Goal: Information Seeking & Learning: Check status

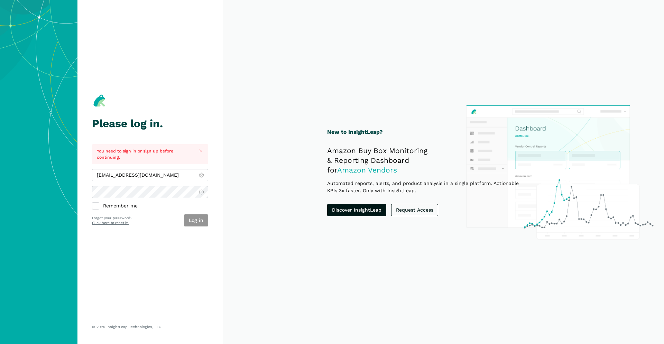
type input "[EMAIL_ADDRESS][DOMAIN_NAME]"
click at [197, 223] on button "Log in" at bounding box center [196, 220] width 24 height 12
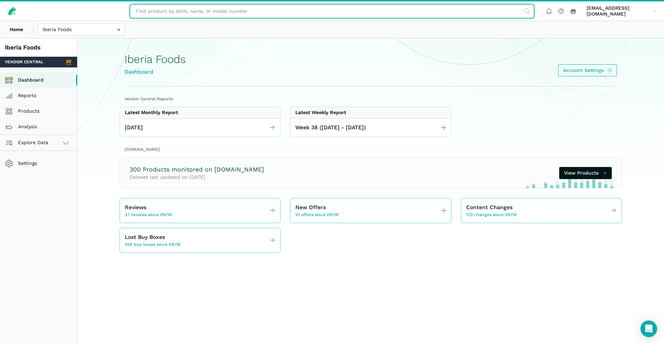
click at [205, 8] on input "text" at bounding box center [332, 11] width 402 height 12
paste input "B0CMBQPX2B"
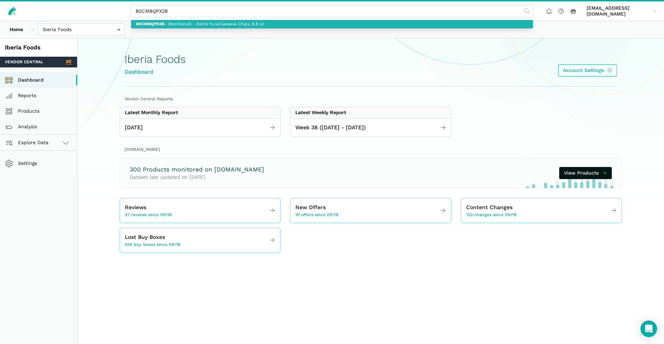
click at [240, 21] on link "B0CMBQPX2B - (Monitored) - Iberia Yuca/Cassava Chips, 8.8 oz" at bounding box center [332, 24] width 402 height 9
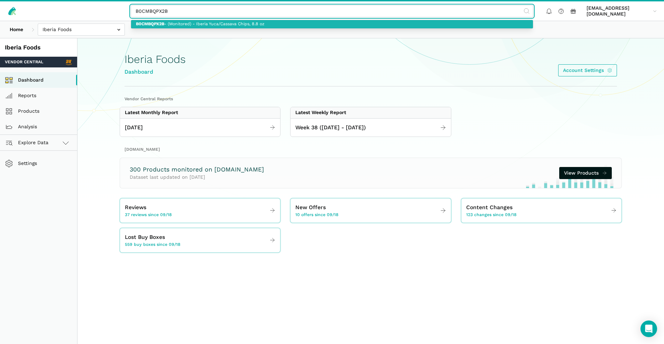
type input "B0CMBQPX2B - (Monitored) - Iberia Yuca/Cassava Chips, 8.8 oz"
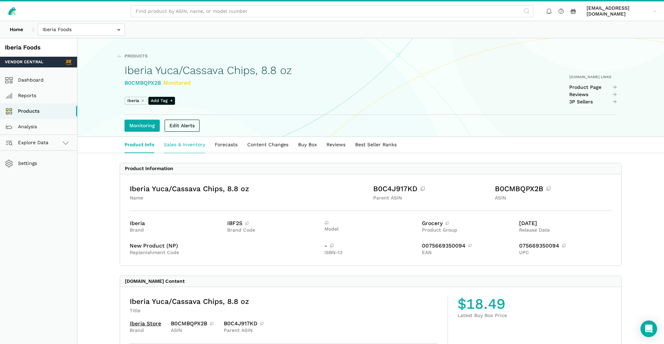
click at [184, 146] on link "Sales & Inventory" at bounding box center [184, 145] width 51 height 16
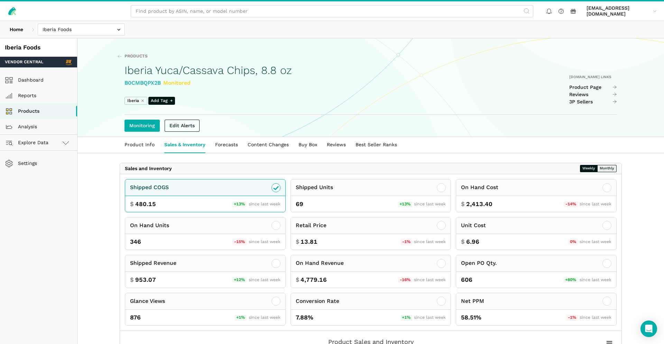
click at [607, 168] on button "Monthly" at bounding box center [606, 168] width 19 height 7
click at [581, 168] on button "Weekly" at bounding box center [589, 168] width 18 height 7
